Goal: Browse casually

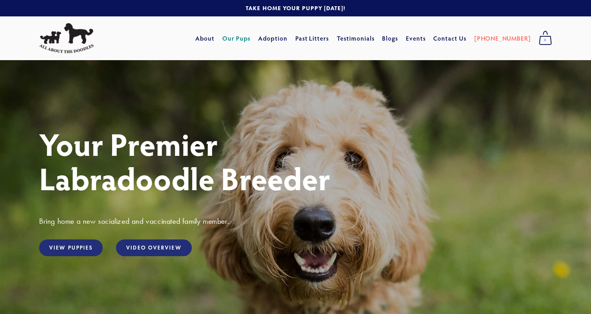
click at [251, 34] on link "Our Pups" at bounding box center [236, 38] width 29 height 14
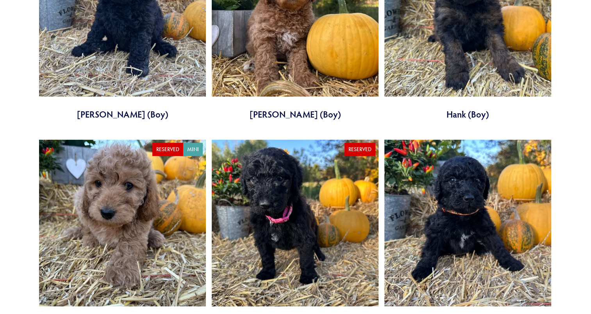
scroll to position [1686, 0]
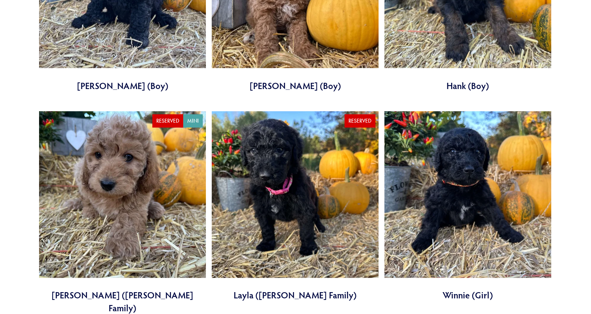
click at [255, 182] on link at bounding box center [295, 206] width 167 height 190
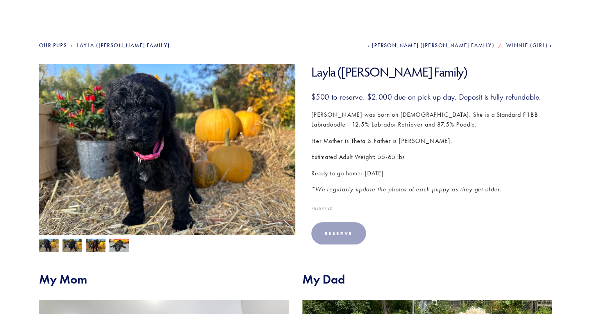
scroll to position [80, 0]
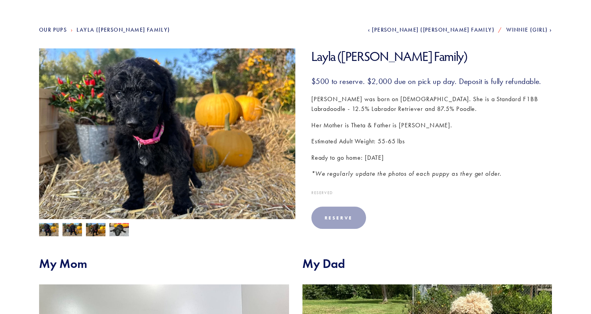
click at [75, 226] on img at bounding box center [72, 230] width 20 height 15
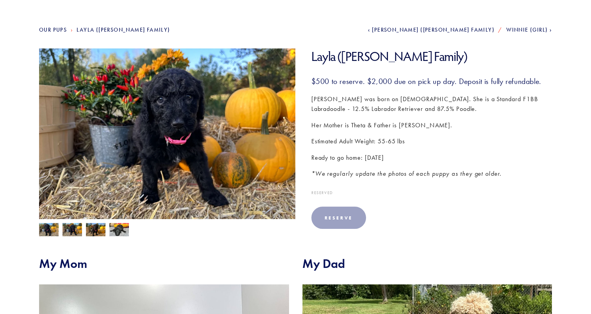
click at [94, 231] on img at bounding box center [96, 230] width 20 height 15
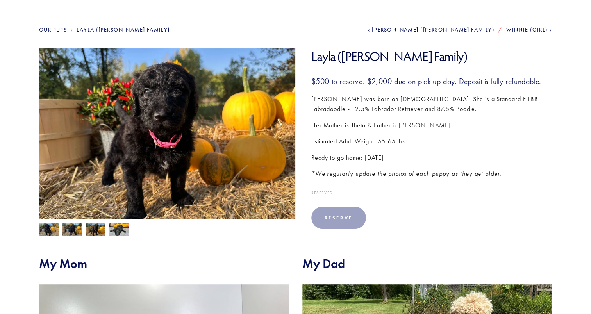
click at [113, 230] on img at bounding box center [119, 230] width 20 height 15
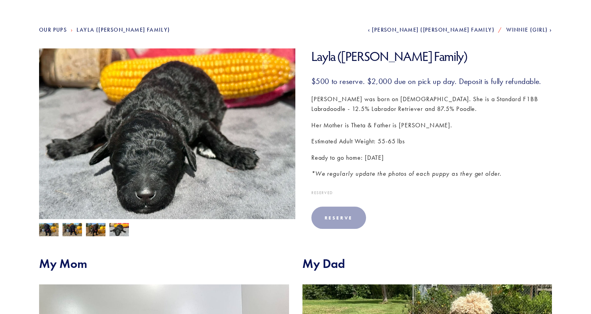
click at [45, 231] on img at bounding box center [49, 230] width 20 height 15
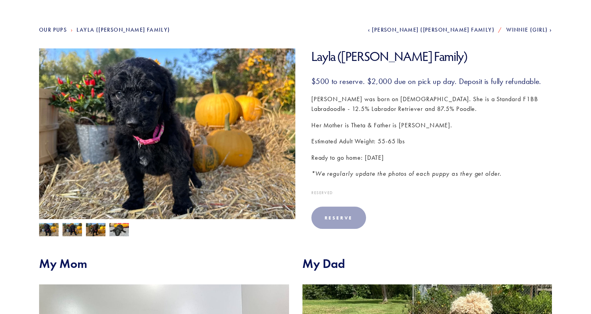
click at [155, 146] on img at bounding box center [167, 144] width 256 height 192
click at [96, 229] on img at bounding box center [96, 230] width 20 height 15
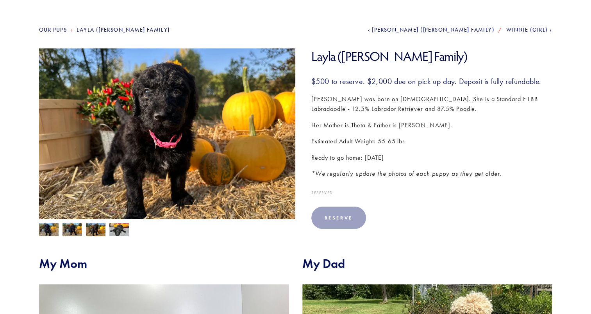
click at [170, 117] on img at bounding box center [167, 144] width 256 height 192
click at [111, 230] on img at bounding box center [119, 230] width 20 height 15
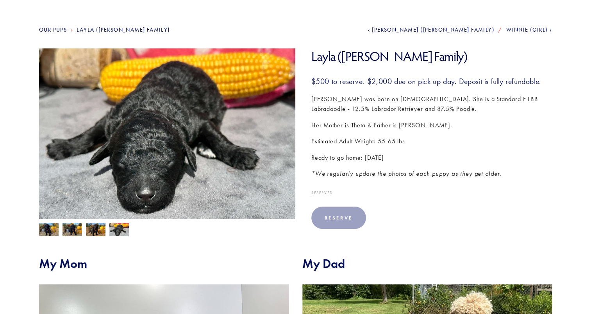
click at [47, 228] on img at bounding box center [49, 230] width 20 height 15
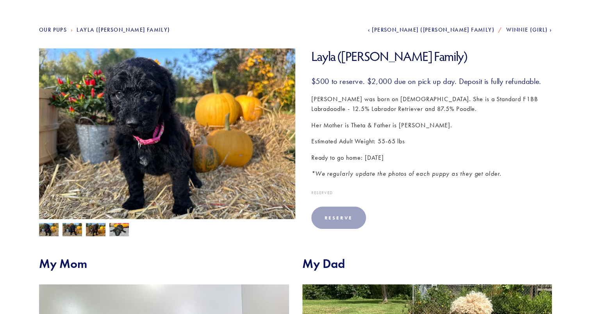
click at [133, 145] on img at bounding box center [167, 144] width 256 height 192
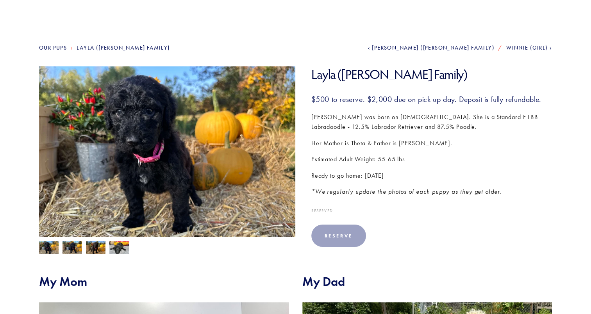
scroll to position [36, 0]
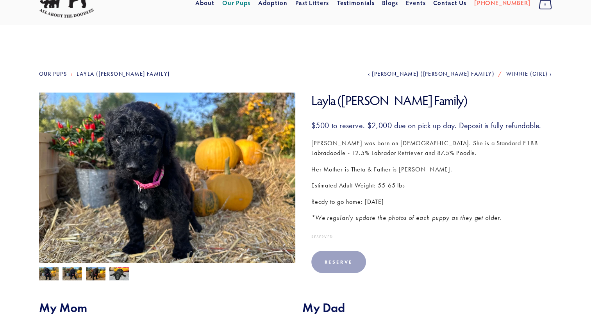
click at [144, 180] on img at bounding box center [167, 189] width 256 height 192
